Goal: Transaction & Acquisition: Obtain resource

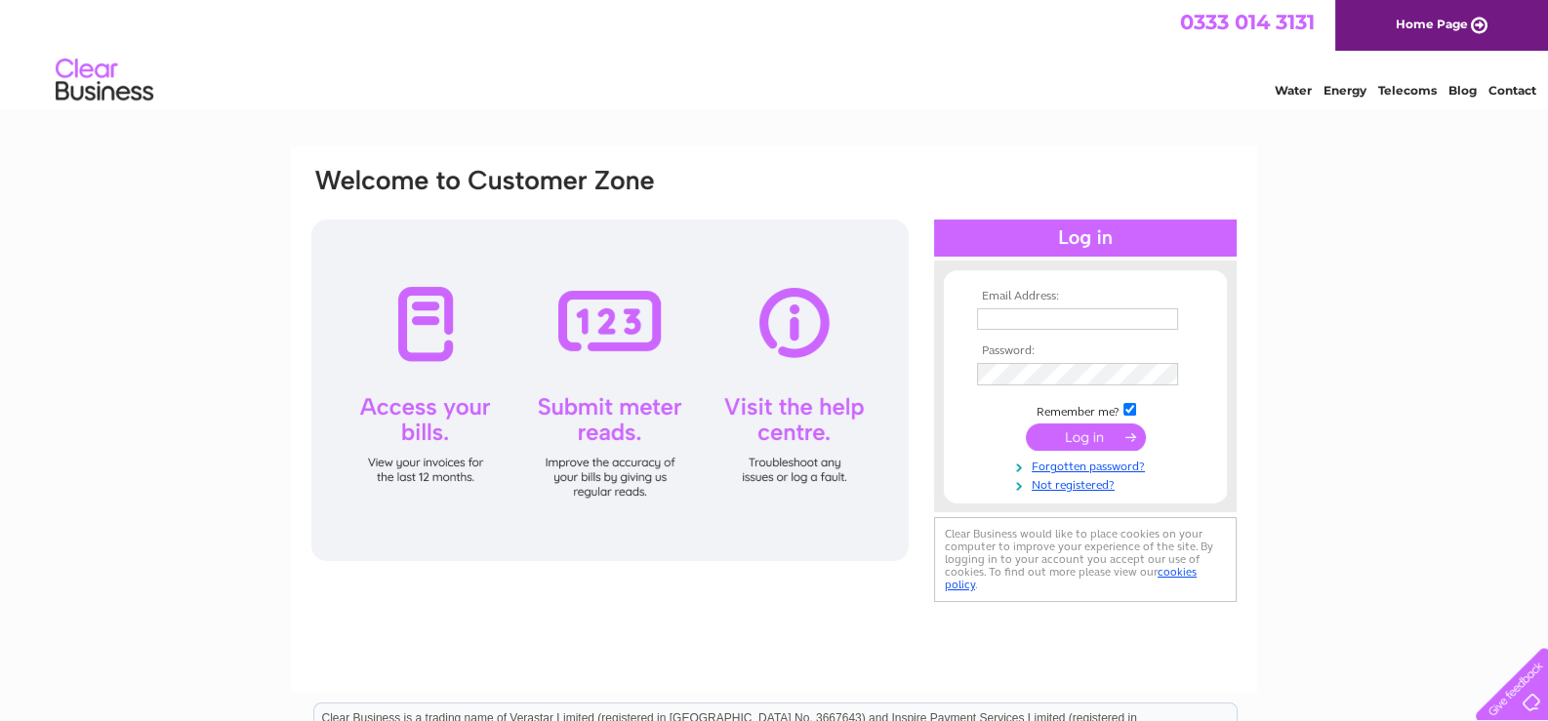
type input "bussupportadmin@aberdeenshire.gov.uk"
click at [1068, 439] on input "submit" at bounding box center [1086, 436] width 120 height 27
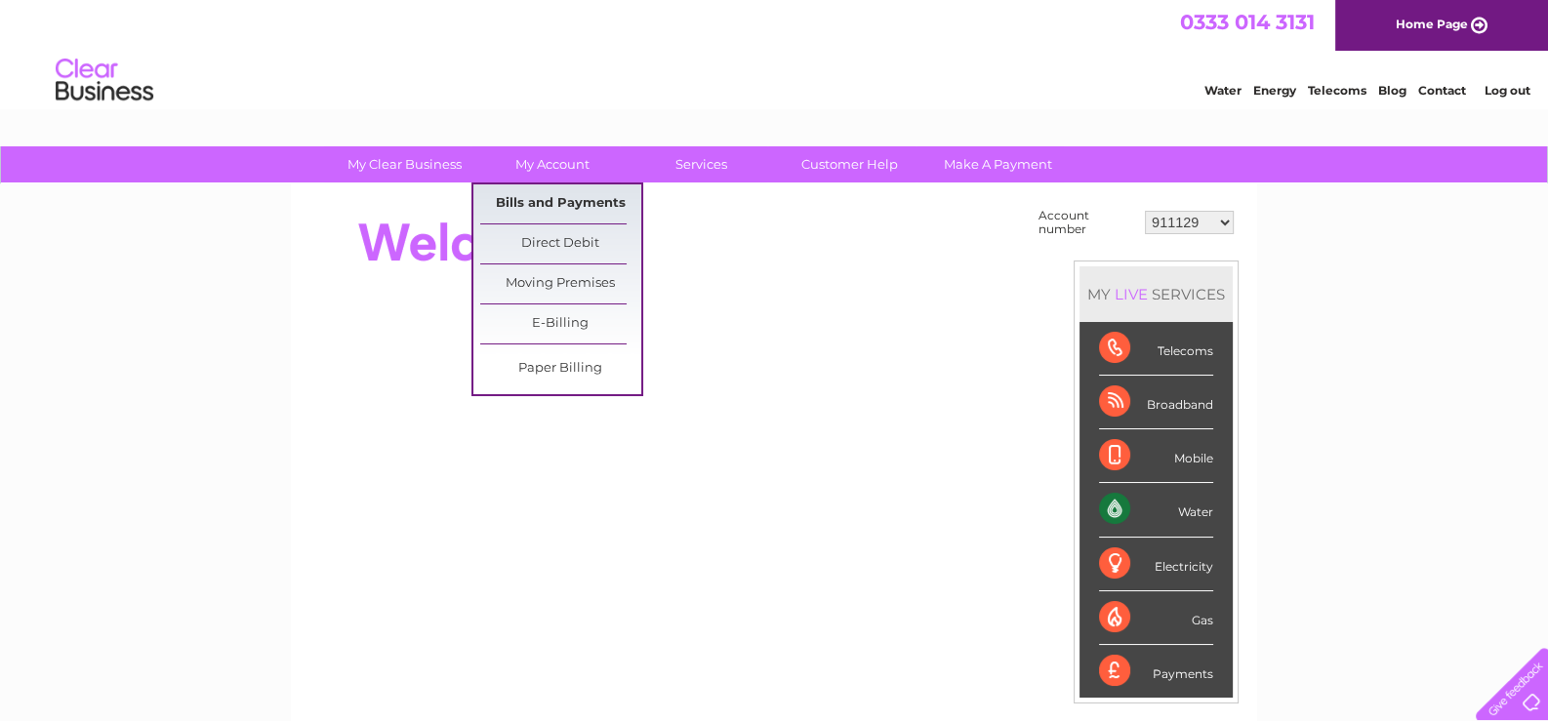
click at [557, 196] on link "Bills and Payments" at bounding box center [560, 203] width 161 height 39
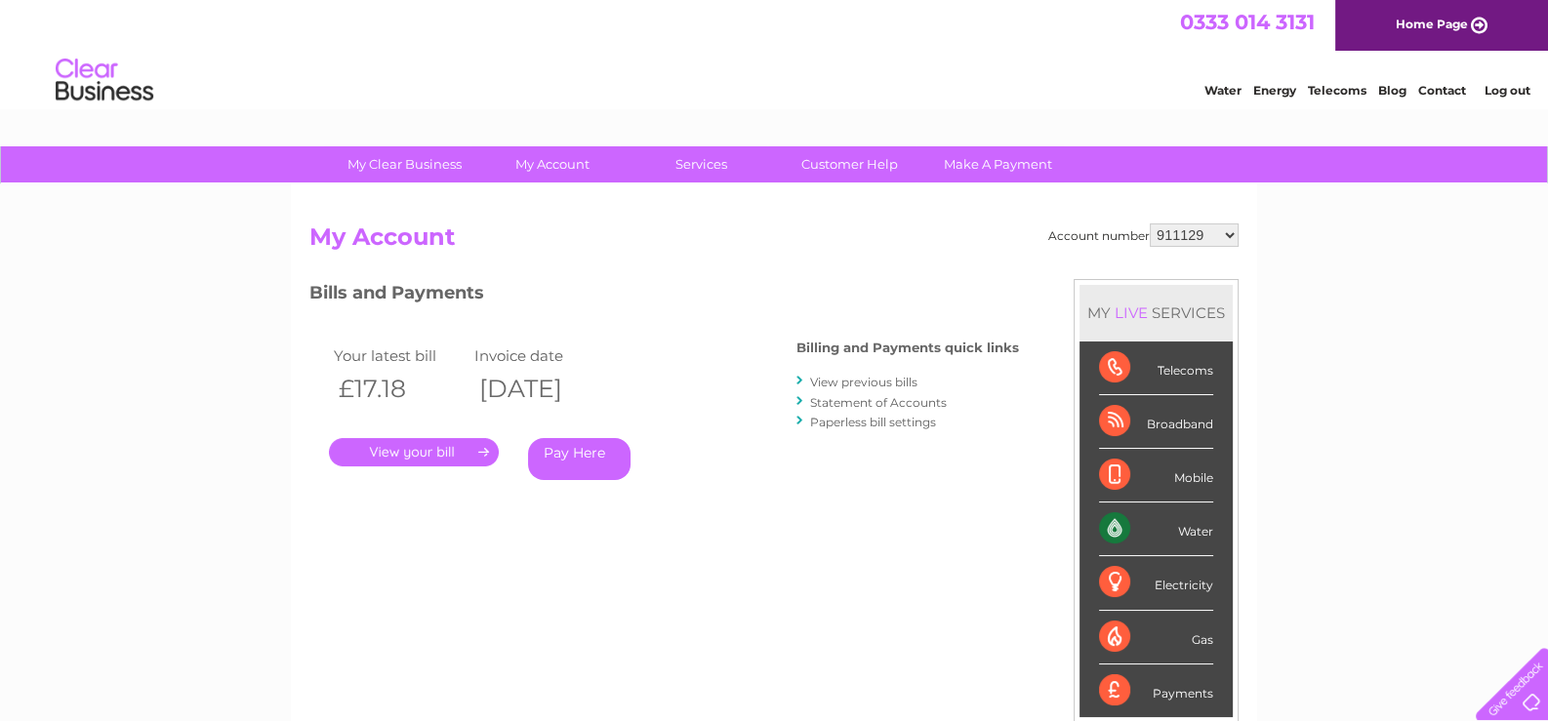
click at [1199, 243] on select "911129 1053494 1075125 1083788 1121550 1123031 1137464 1137473 30271142 3027183…" at bounding box center [1193, 234] width 89 height 23
select select "30310163"
click at [1150, 223] on select "911129 1053494 1075125 1083788 1121550 1123031 1137464 1137473 30271142 3027183…" at bounding box center [1193, 234] width 89 height 23
click at [424, 455] on link "." at bounding box center [414, 452] width 170 height 28
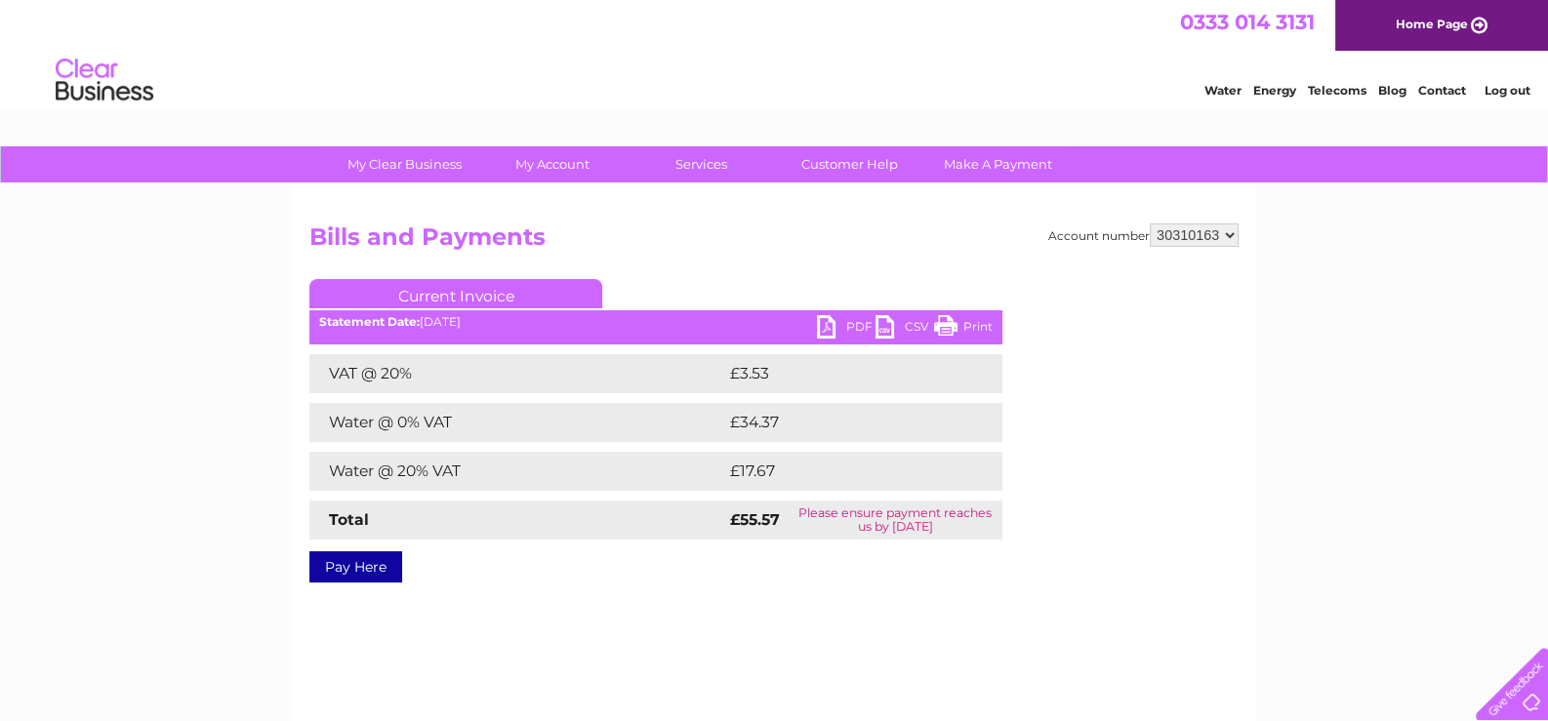
click at [849, 326] on link "PDF" at bounding box center [846, 329] width 59 height 28
click at [1228, 233] on select "911129 1053494 1075125 1083788 1121550 1123031 1137464 1137473 30271142 3027183…" at bounding box center [1193, 234] width 89 height 23
select select "30321727"
click at [1150, 223] on select "911129 1053494 1075125 1083788 1121550 1123031 1137464 1137473 30271142 3027183…" at bounding box center [1193, 234] width 89 height 23
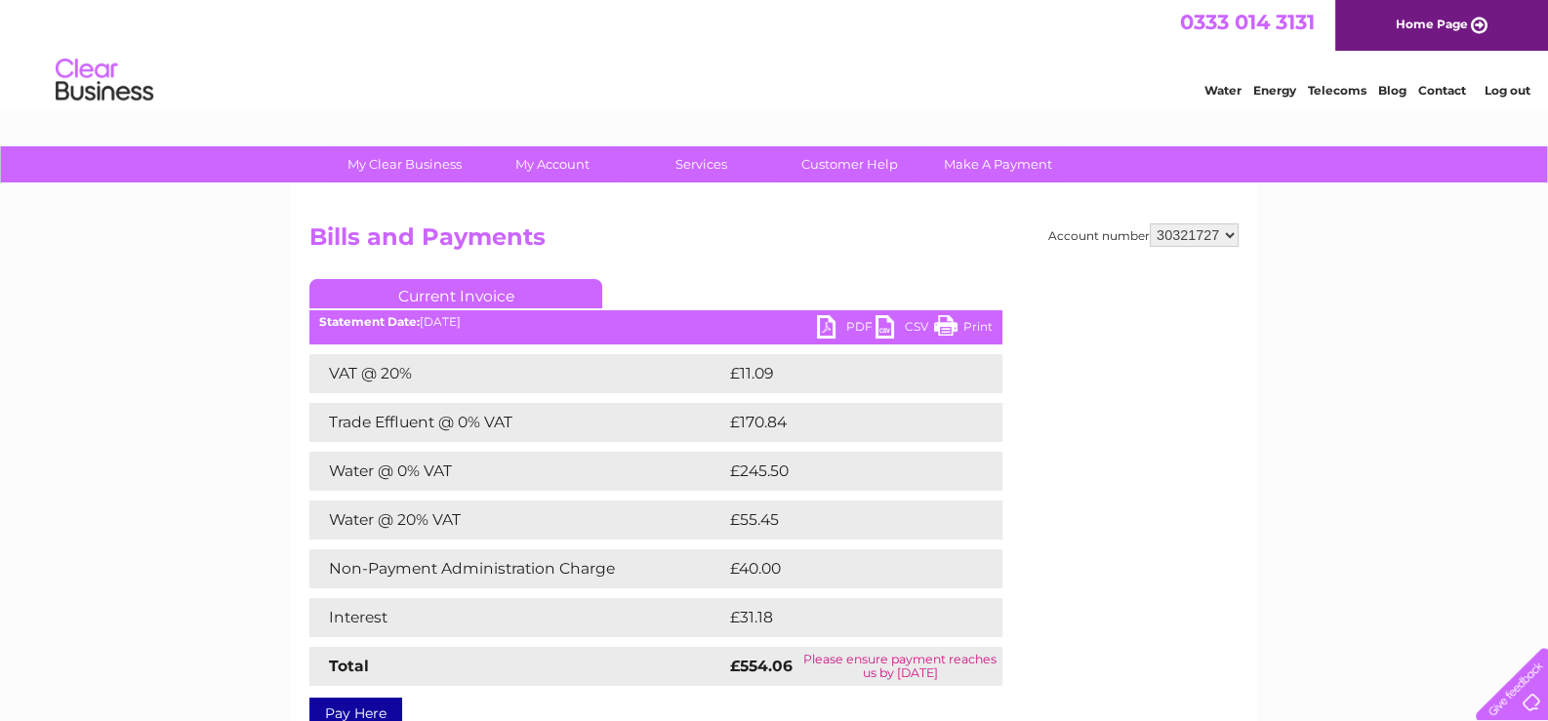
click at [849, 326] on link "PDF" at bounding box center [846, 329] width 59 height 28
